Goal: Information Seeking & Learning: Learn about a topic

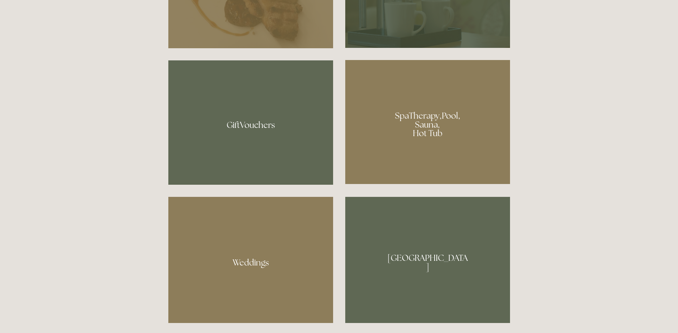
scroll to position [572, 0]
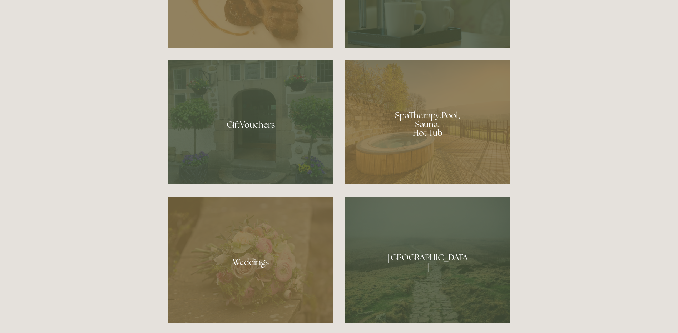
click at [428, 136] on div at bounding box center [427, 122] width 165 height 124
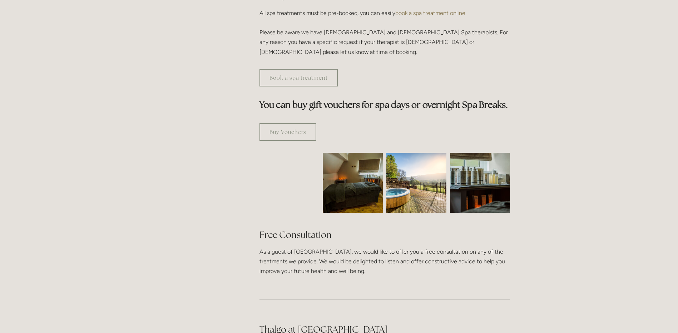
scroll to position [357, 0]
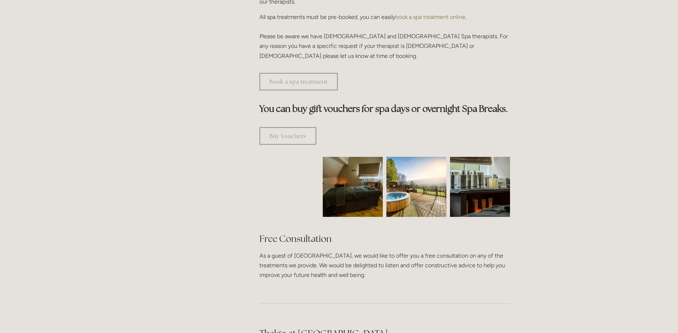
click at [402, 160] on img at bounding box center [416, 187] width 60 height 60
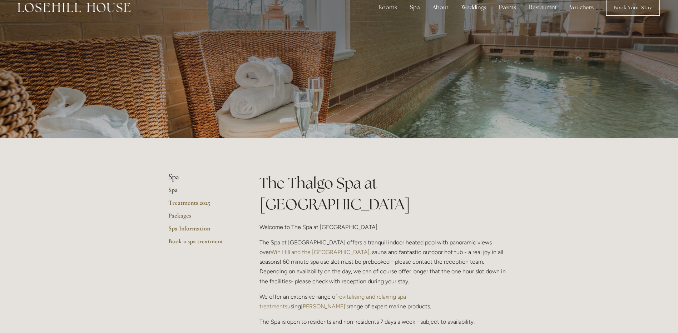
scroll to position [0, 0]
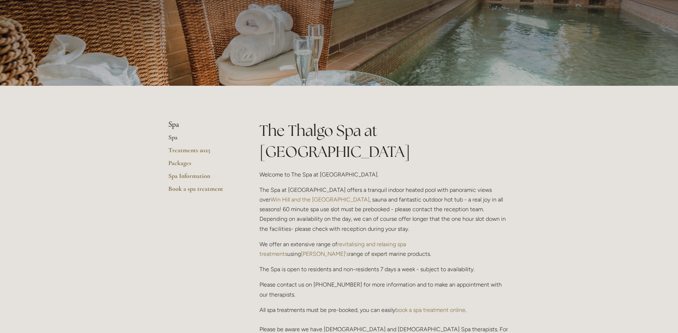
scroll to position [179, 0]
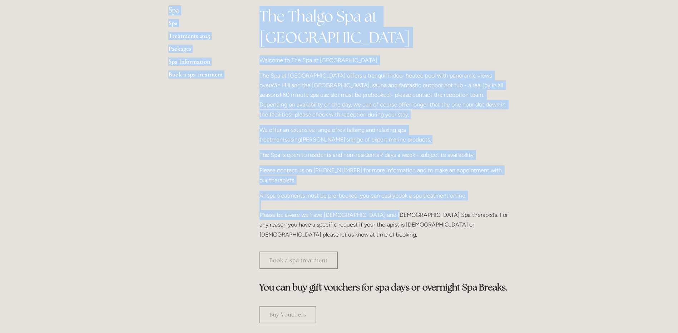
drag, startPoint x: 177, startPoint y: 184, endPoint x: 409, endPoint y: 201, distance: 233.2
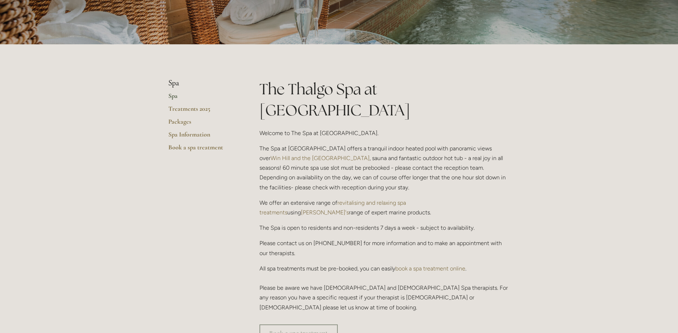
scroll to position [0, 0]
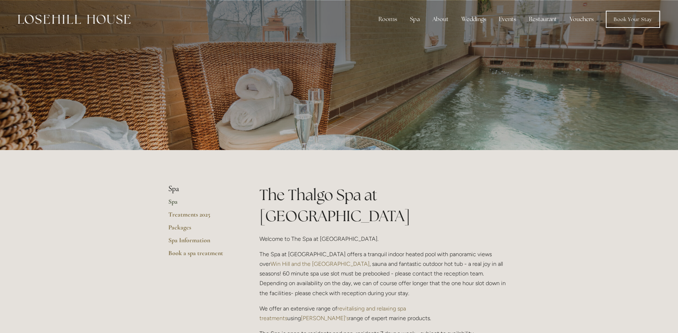
click at [391, 37] on link "Rooms" at bounding box center [393, 37] width 46 height 11
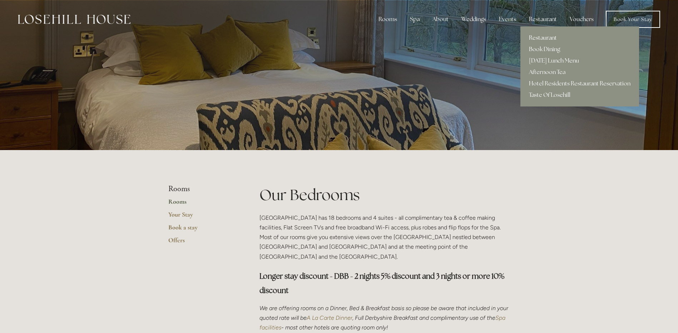
click at [542, 36] on link "Restaurant" at bounding box center [579, 37] width 119 height 11
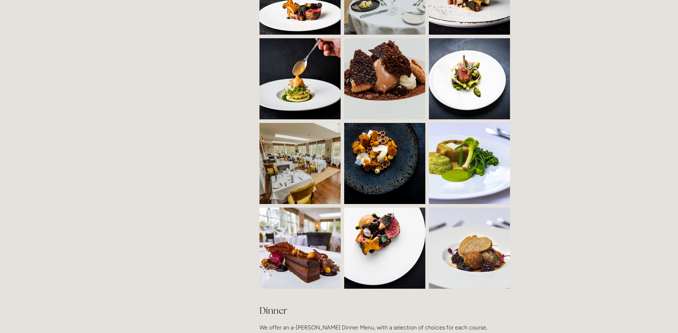
scroll to position [607, 0]
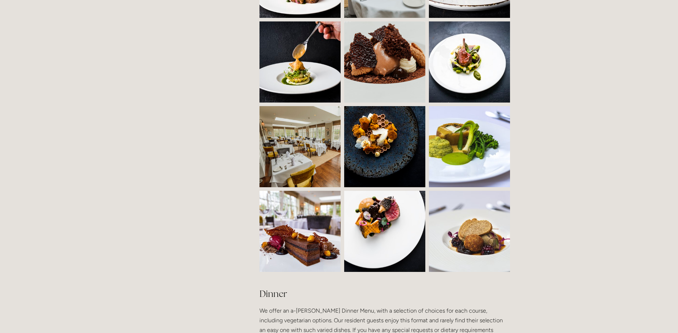
click at [297, 211] on img at bounding box center [306, 231] width 122 height 81
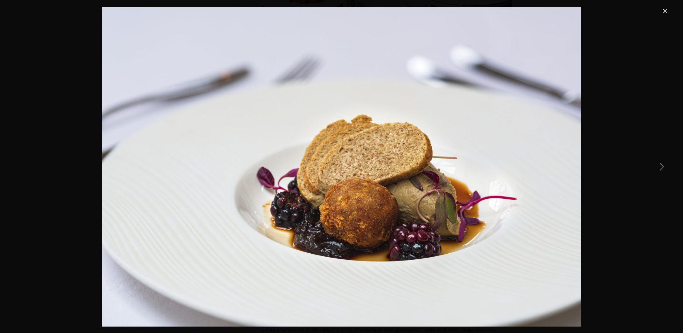
click at [665, 7] on link "Close" at bounding box center [665, 11] width 9 height 9
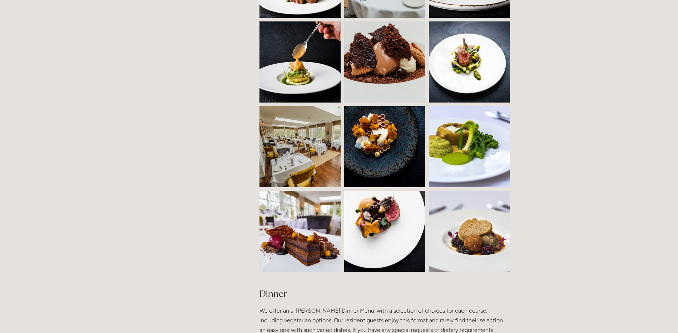
click at [474, 212] on img at bounding box center [469, 231] width 122 height 81
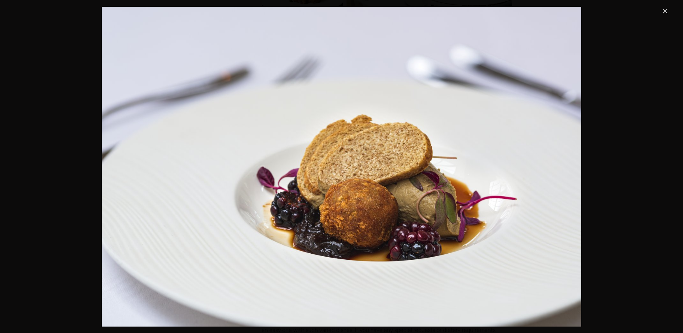
click at [664, 8] on link "Close" at bounding box center [665, 11] width 9 height 9
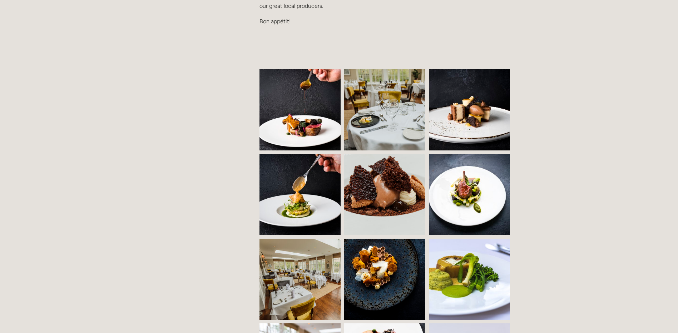
scroll to position [465, 0]
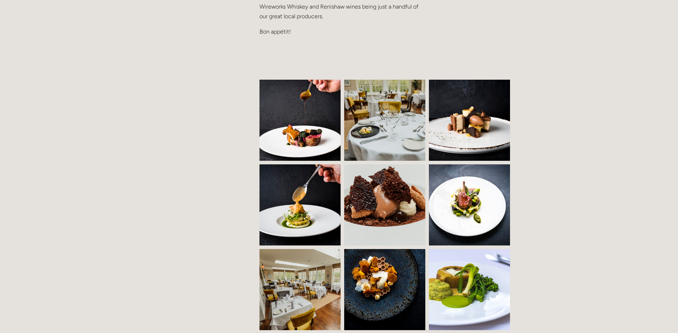
click at [484, 118] on img at bounding box center [469, 120] width 122 height 81
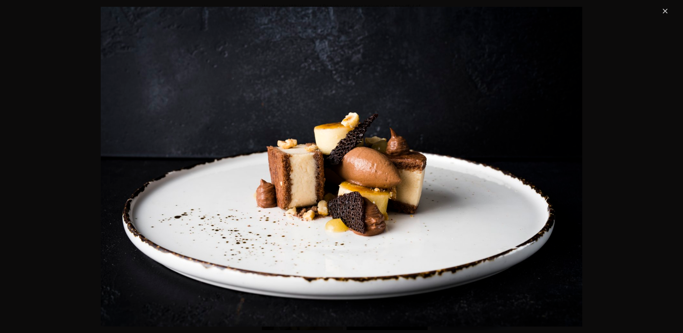
click at [618, 86] on div "Gallery" at bounding box center [342, 167] width 656 height 320
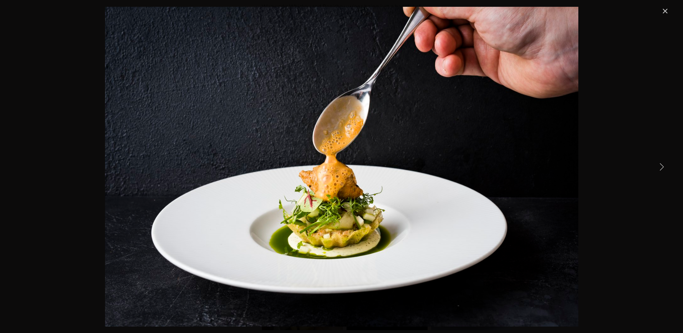
click at [662, 172] on link "Next Item" at bounding box center [662, 167] width 16 height 16
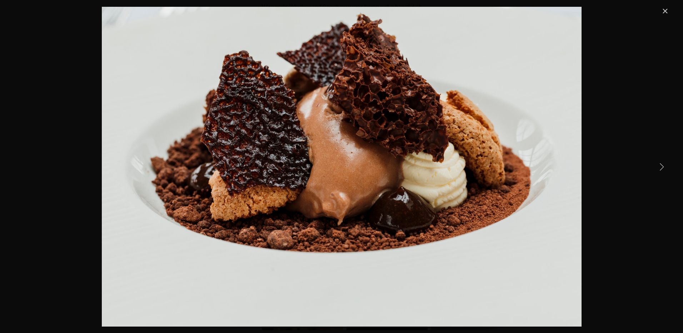
click at [662, 172] on link "Next Item" at bounding box center [662, 167] width 16 height 16
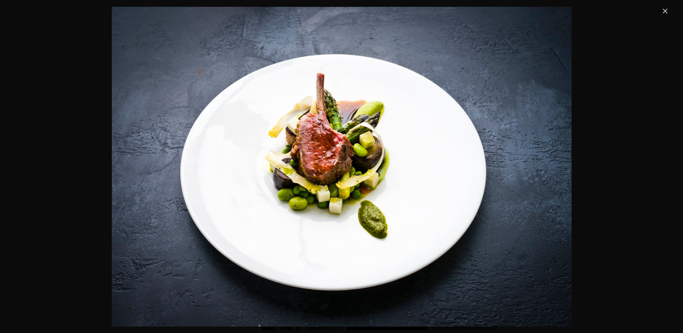
click at [669, 9] on link "Close" at bounding box center [665, 11] width 9 height 9
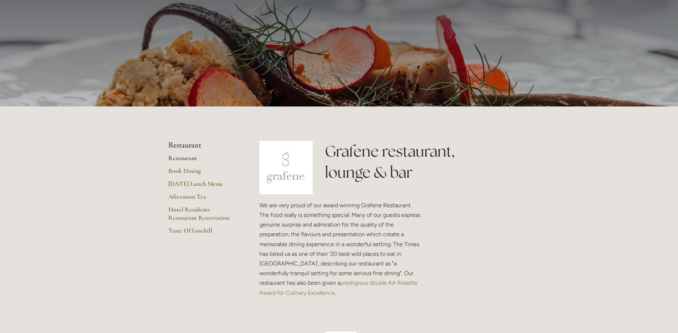
scroll to position [0, 0]
